Goal: Find specific page/section: Find specific page/section

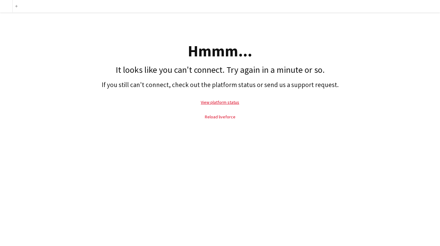
click at [223, 118] on link "Reload liveforce" at bounding box center [220, 117] width 31 height 6
click at [221, 102] on link "View platform status" at bounding box center [220, 103] width 38 height 6
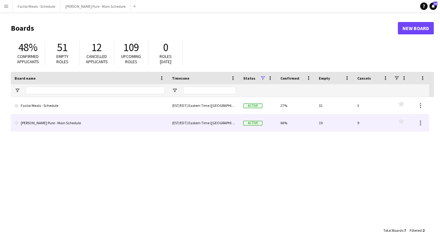
click at [95, 122] on link "[PERSON_NAME] Pure - Main Schedule" at bounding box center [90, 122] width 150 height 17
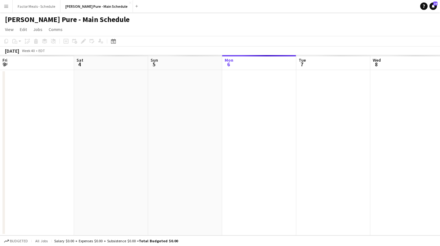
scroll to position [0, 148]
